Goal: Task Accomplishment & Management: Manage account settings

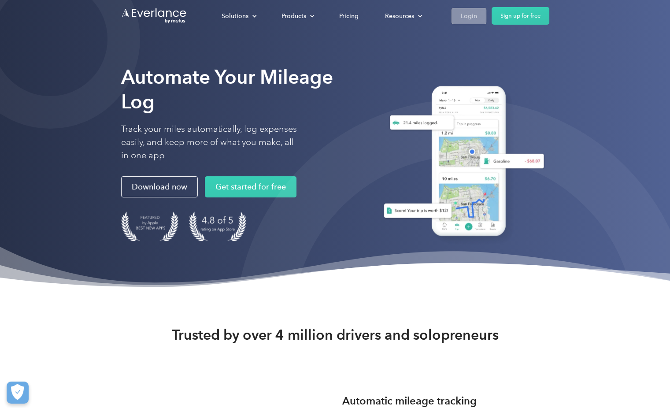
click at [458, 15] on link "Login" at bounding box center [469, 16] width 35 height 16
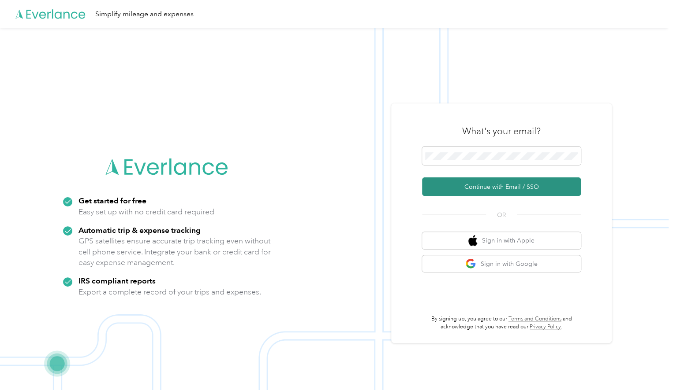
click at [461, 188] on button "Continue with Email / SSO" at bounding box center [501, 187] width 159 height 19
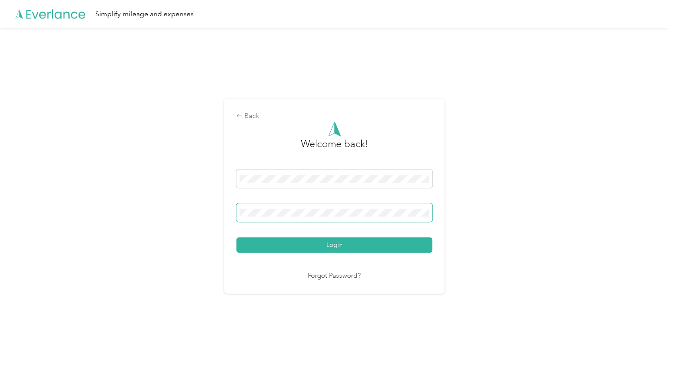
click at [236, 238] on button "Login" at bounding box center [334, 245] width 196 height 15
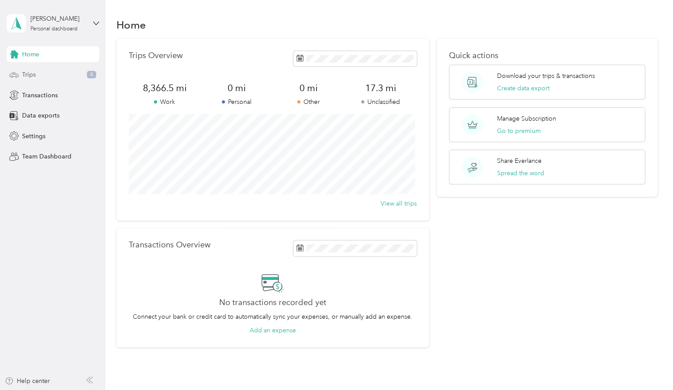
click at [33, 74] on span "Trips" at bounding box center [29, 74] width 14 height 9
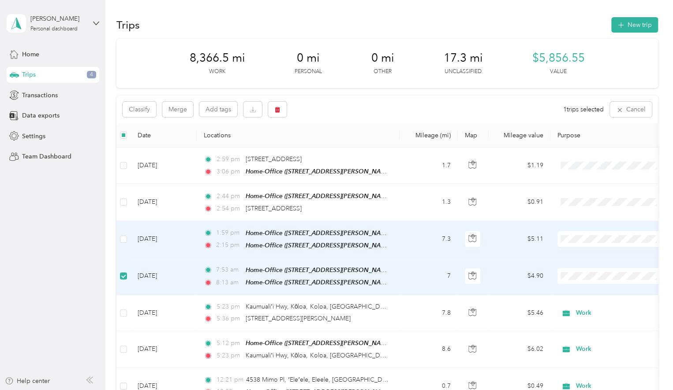
click at [127, 238] on td at bounding box center [123, 239] width 14 height 37
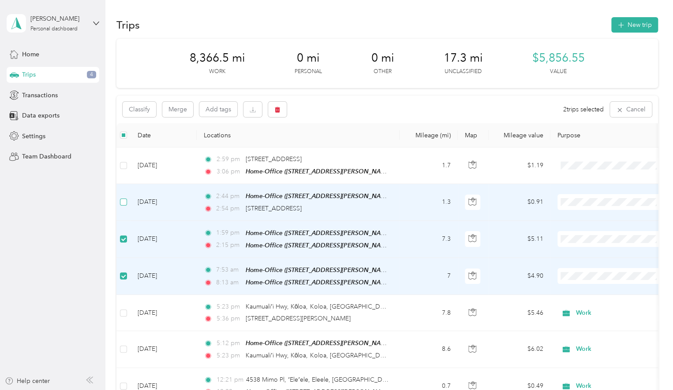
click at [123, 205] on label at bounding box center [123, 202] width 7 height 10
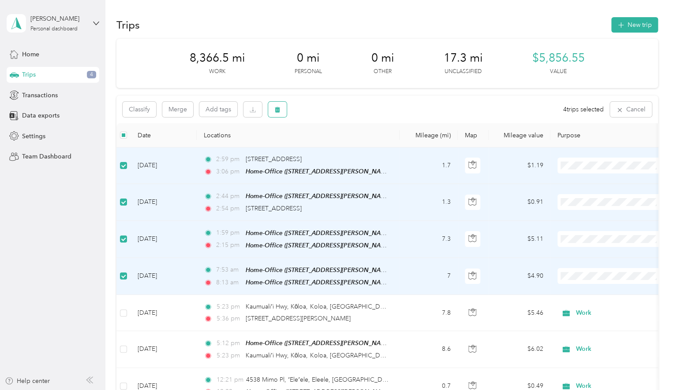
click at [279, 108] on icon "button" at bounding box center [277, 110] width 5 height 6
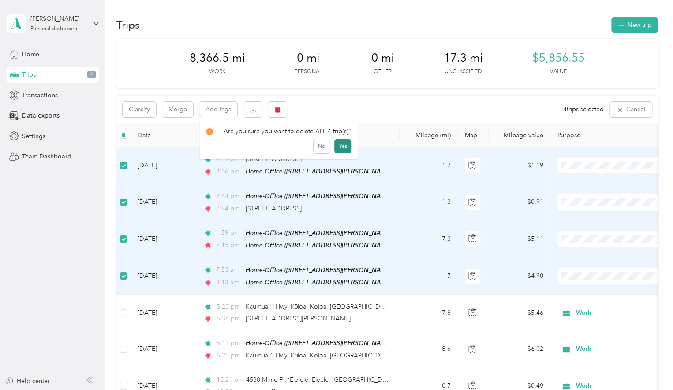
click at [342, 144] on button "Yes" at bounding box center [342, 146] width 17 height 14
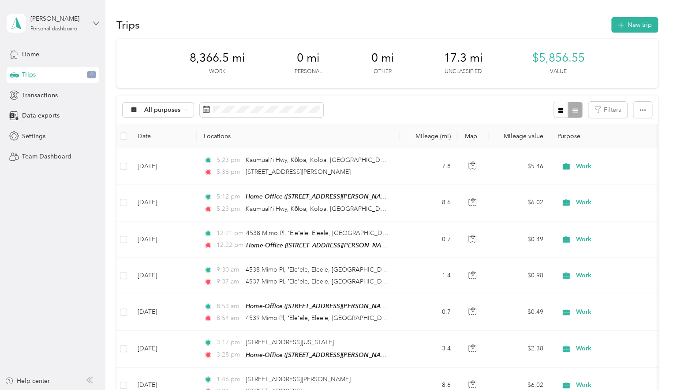
click at [93, 22] on icon at bounding box center [96, 23] width 6 height 6
click at [38, 74] on div "Log out" at bounding box center [31, 72] width 34 height 9
